Goal: Information Seeking & Learning: Learn about a topic

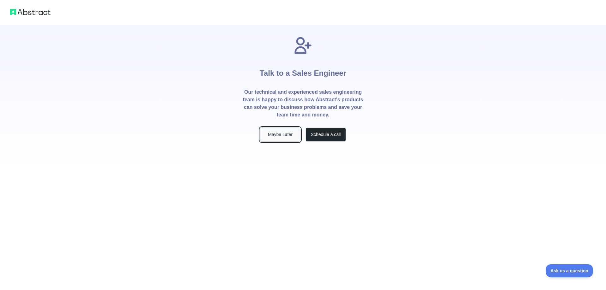
click at [288, 136] on button "Maybe Later" at bounding box center [280, 134] width 40 height 14
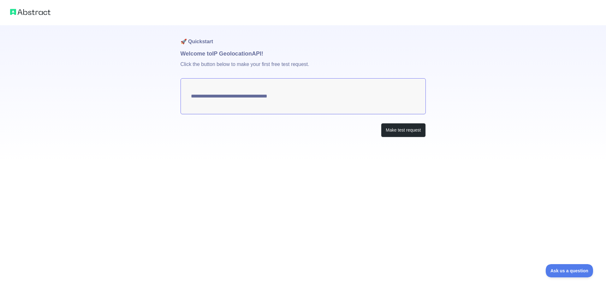
type textarea "**********"
click at [405, 131] on button "Make test request" at bounding box center [403, 130] width 44 height 14
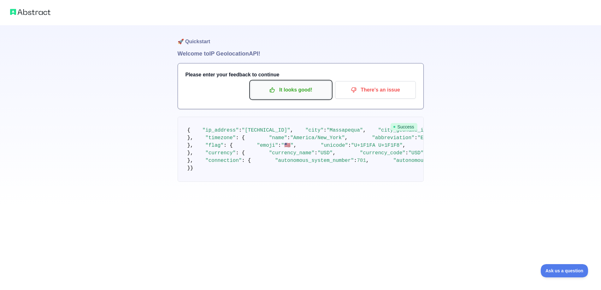
click at [293, 91] on p "It looks good!" at bounding box center [290, 90] width 71 height 11
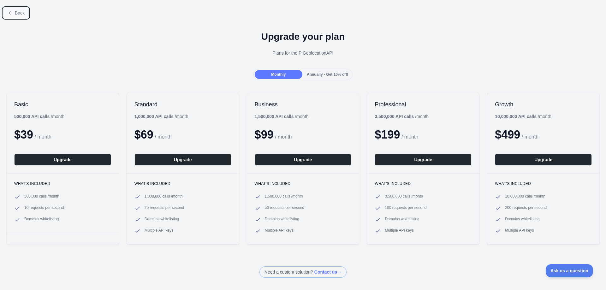
click at [10, 12] on icon at bounding box center [9, 12] width 5 height 5
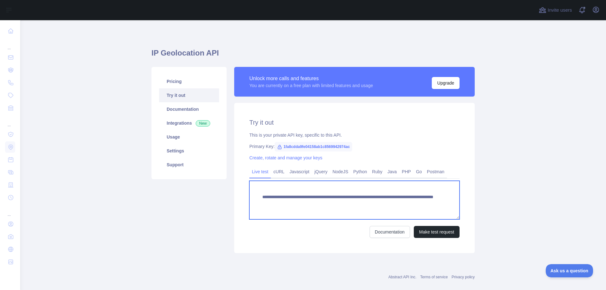
drag, startPoint x: 256, startPoint y: 197, endPoint x: 377, endPoint y: 204, distance: 121.3
click at [377, 204] on textarea "**********" at bounding box center [354, 200] width 210 height 38
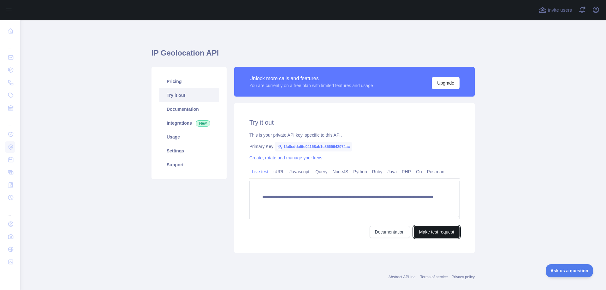
click at [428, 230] on button "Make test request" at bounding box center [437, 232] width 46 height 12
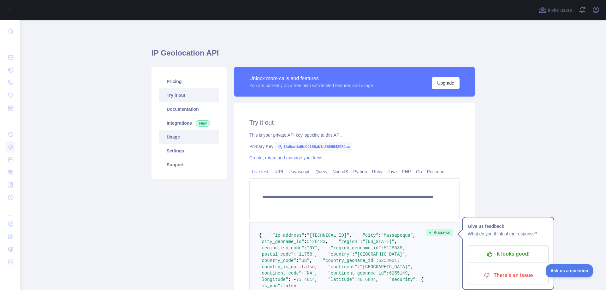
click at [170, 135] on link "Usage" at bounding box center [189, 137] width 60 height 14
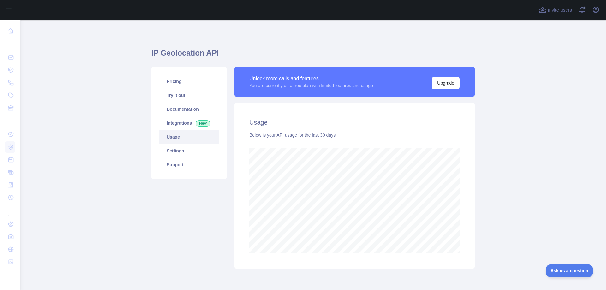
scroll to position [270, 581]
click at [172, 151] on link "Settings" at bounding box center [189, 151] width 60 height 14
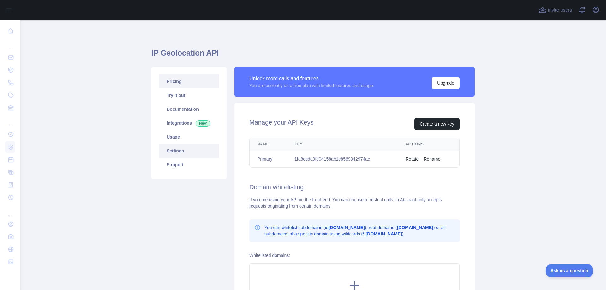
click at [174, 82] on link "Pricing" at bounding box center [189, 81] width 60 height 14
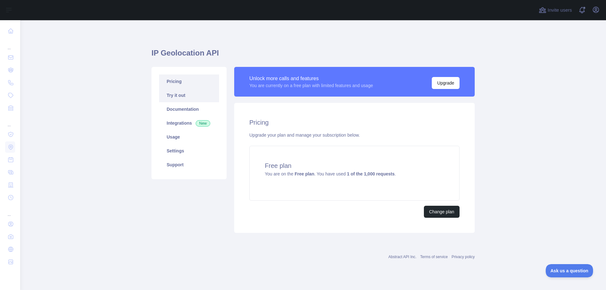
click at [168, 94] on link "Try it out" at bounding box center [189, 95] width 60 height 14
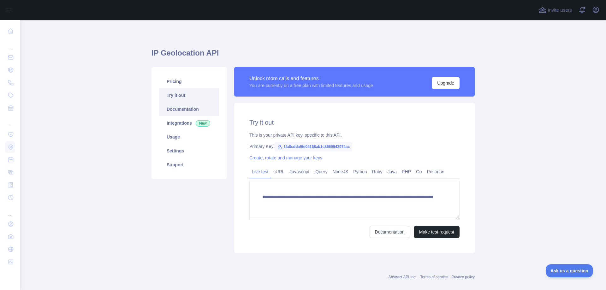
click at [171, 109] on link "Documentation" at bounding box center [189, 109] width 60 height 14
click at [425, 231] on button "Make test request" at bounding box center [437, 232] width 46 height 12
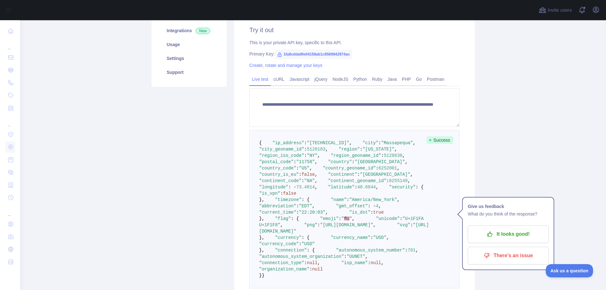
scroll to position [63, 0]
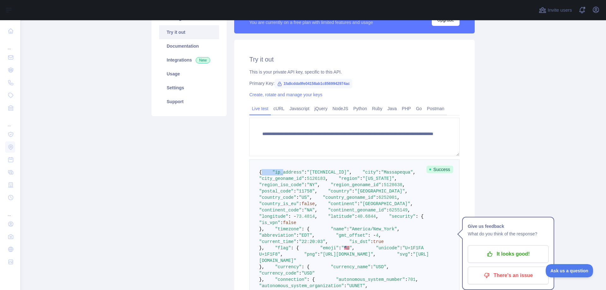
drag, startPoint x: 259, startPoint y: 174, endPoint x: 275, endPoint y: 179, distance: 16.5
click at [275, 179] on pre "{ "ip_address" : "[TECHNICAL_ID]" , "city" : "Massapequa" , "city_geoname_id" :…" at bounding box center [354, 238] width 210 height 158
click at [282, 181] on span ""city_geoname_id"" at bounding box center [281, 178] width 45 height 5
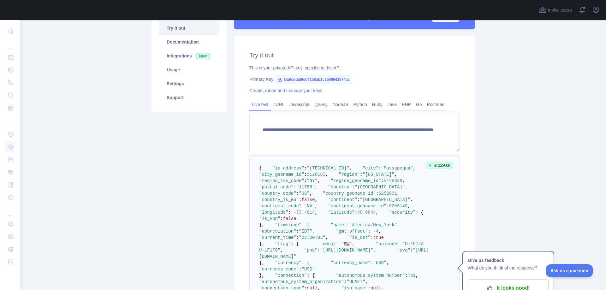
scroll to position [0, 0]
